Goal: Information Seeking & Learning: Learn about a topic

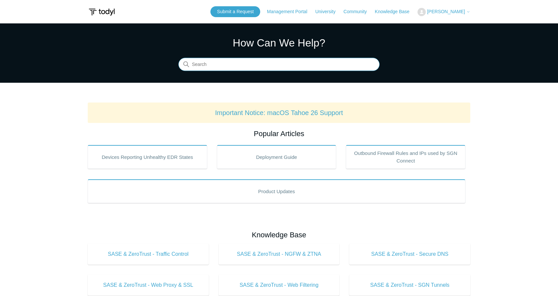
click at [297, 60] on input "Search" at bounding box center [278, 64] width 201 height 13
type input "intune"
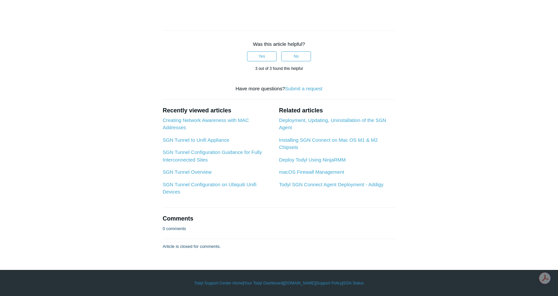
scroll to position [2149, 0]
click at [309, 162] on link "Deploy Todyl Using NinjaRMM" at bounding box center [312, 160] width 67 height 6
